Goal: Task Accomplishment & Management: Manage account settings

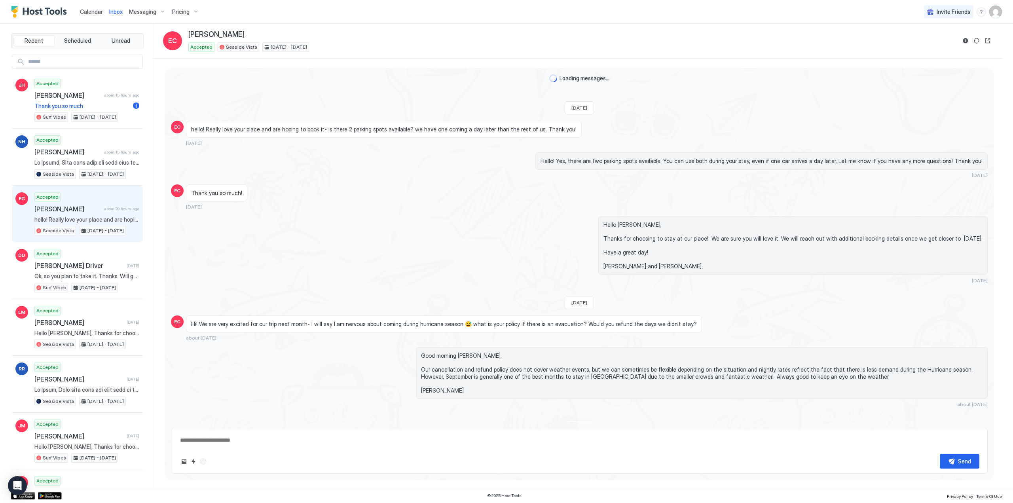
scroll to position [719, 0]
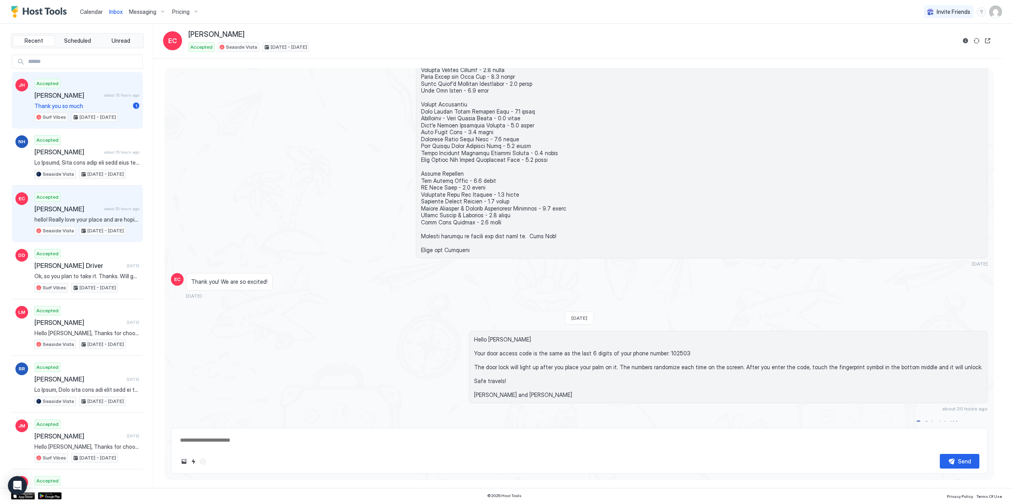
click at [71, 99] on div "Accepted [PERSON_NAME] about 15 hours ago Thank you so much 1 Surf Vibes [DATE]…" at bounding box center [86, 101] width 105 height 44
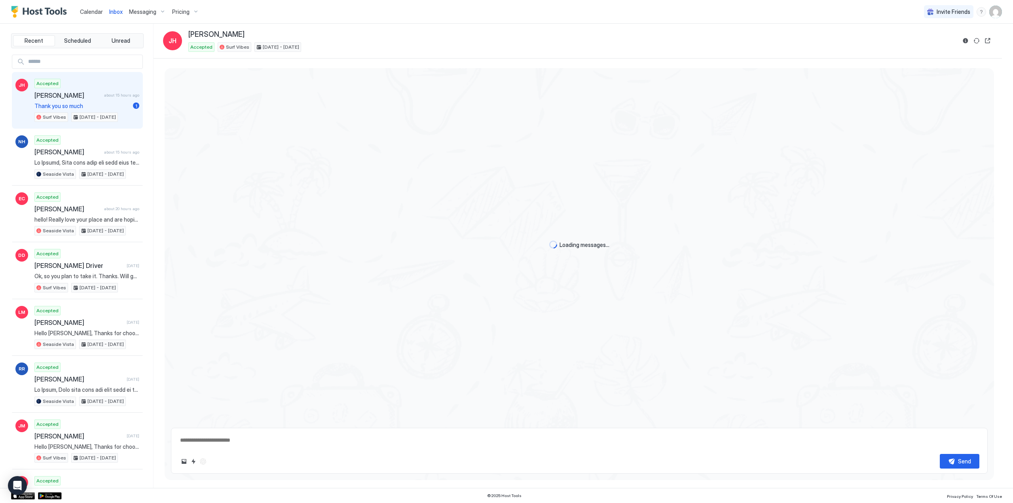
type textarea "*"
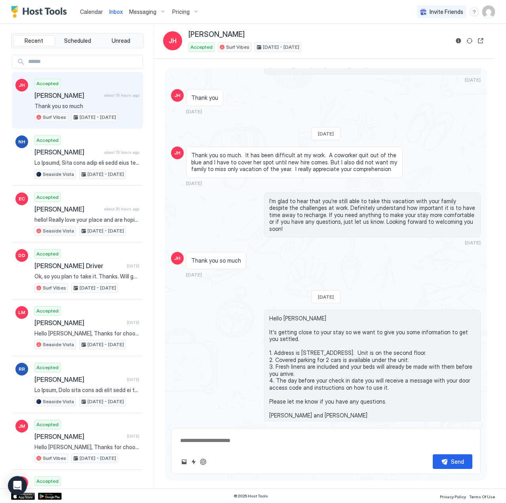
scroll to position [119, 0]
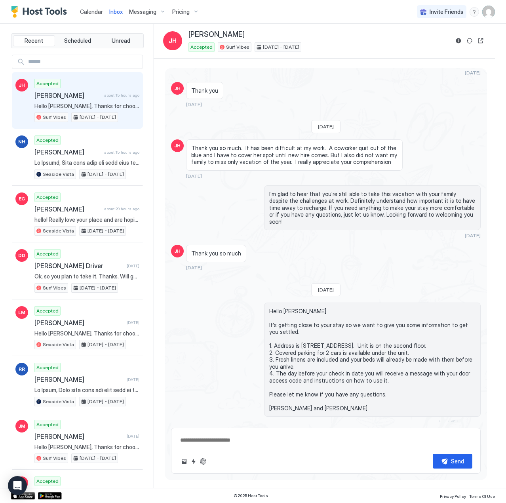
click at [94, 11] on span "Calendar" at bounding box center [91, 11] width 23 height 7
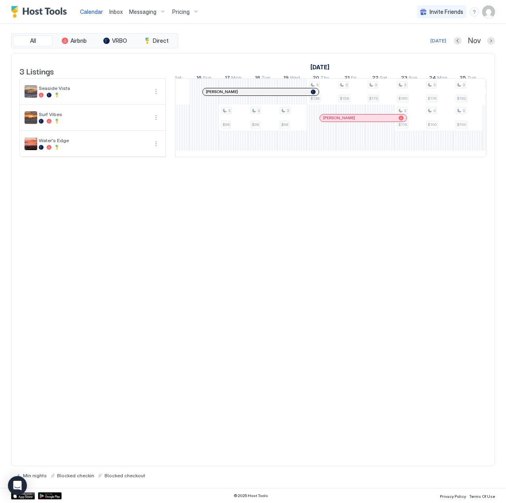
click at [482, 165] on div "3 Listings [DATE] [DATE] [DATE] 20 Mon 21 Tue 22 Wed 23 Thu 24 Fri 25 Sat 26 Su…" at bounding box center [252, 109] width 483 height 112
click at [436, 39] on div "[DATE]" at bounding box center [438, 40] width 16 height 7
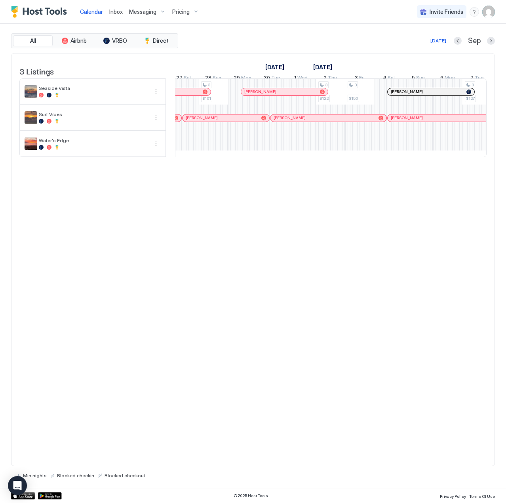
scroll to position [0, 524]
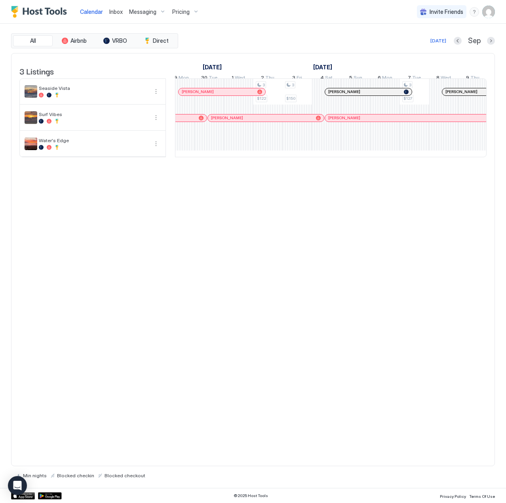
click at [332, 95] on div at bounding box center [330, 92] width 6 height 6
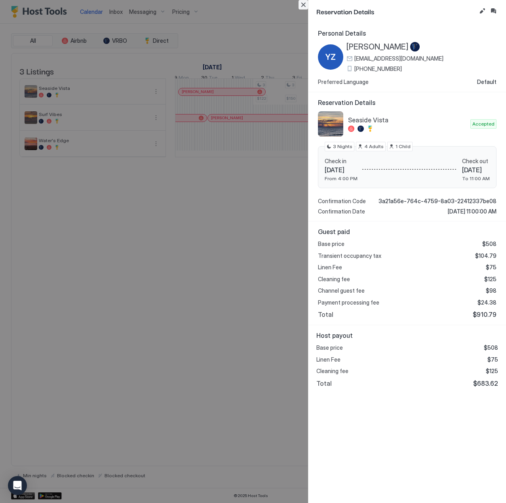
click at [303, 3] on button "Close" at bounding box center [303, 5] width 10 height 10
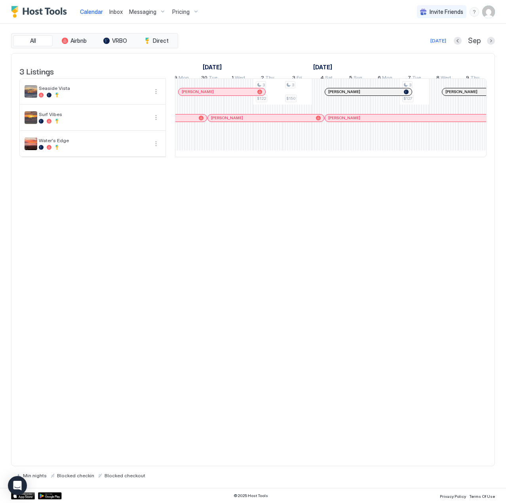
scroll to position [0, 579]
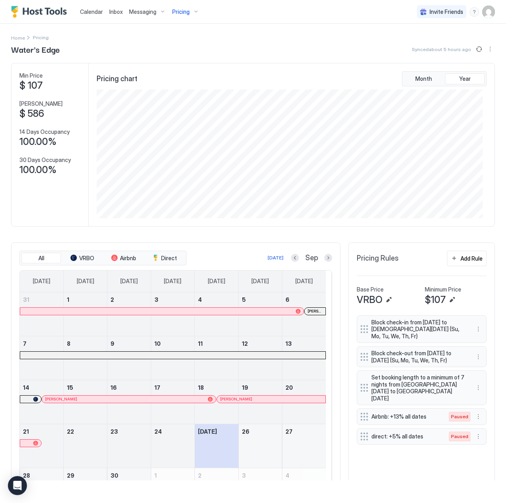
scroll to position [128, 386]
